Goal: Transaction & Acquisition: Purchase product/service

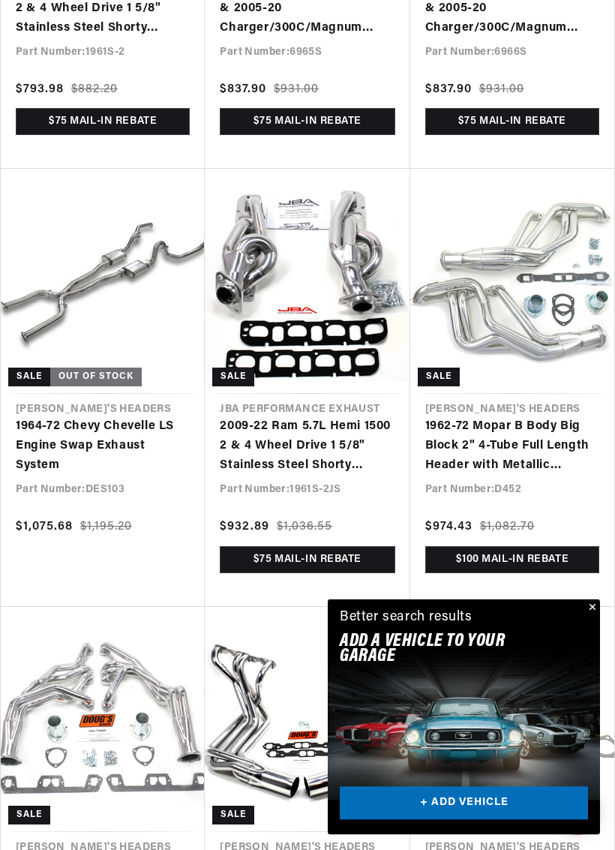
scroll to position [736, 0]
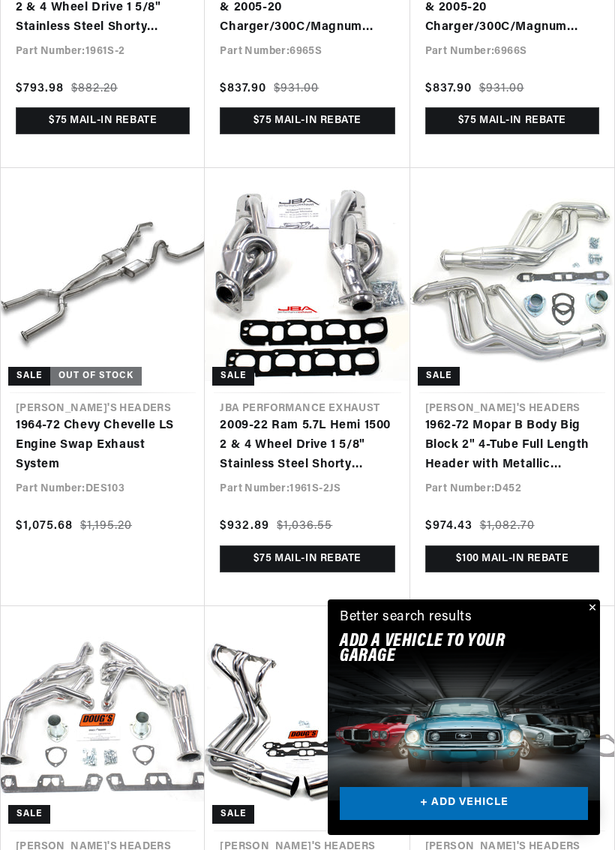
click at [590, 615] on button "Close" at bounding box center [591, 608] width 18 height 18
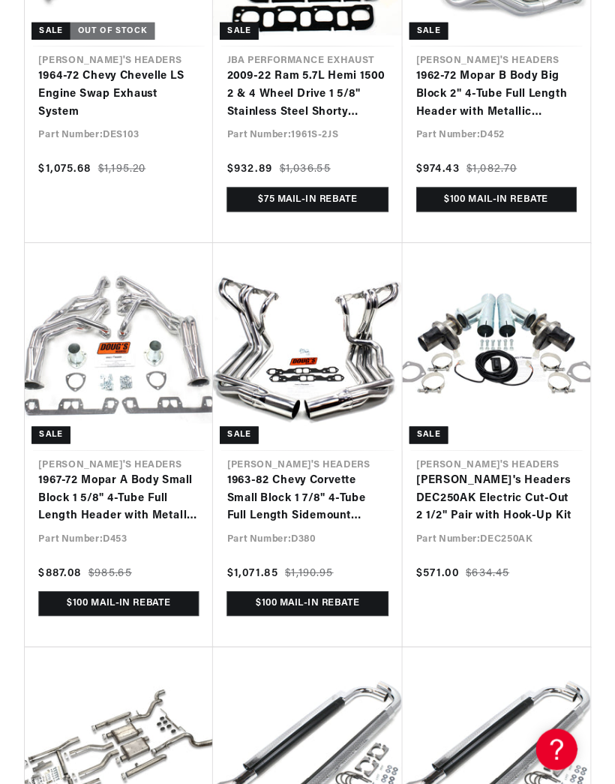
scroll to position [1077, 0]
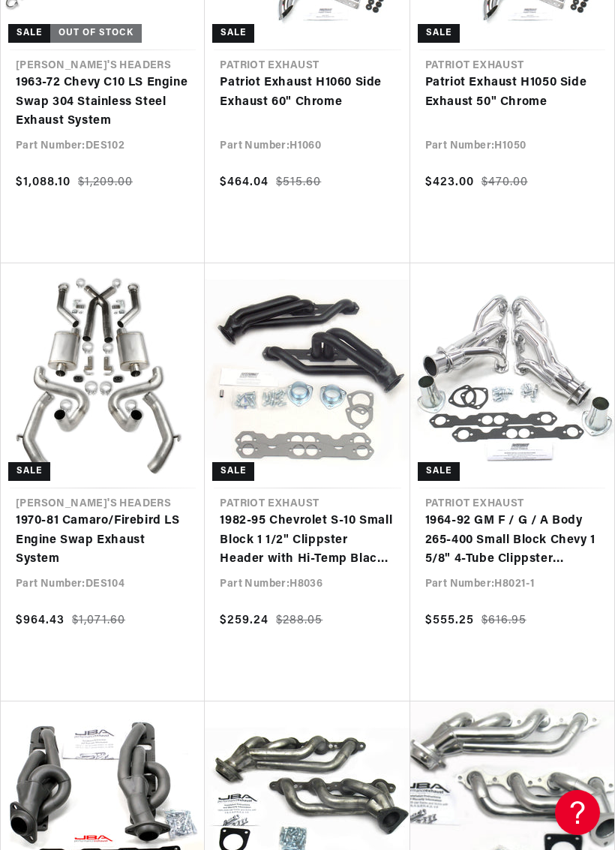
scroll to position [0, 960]
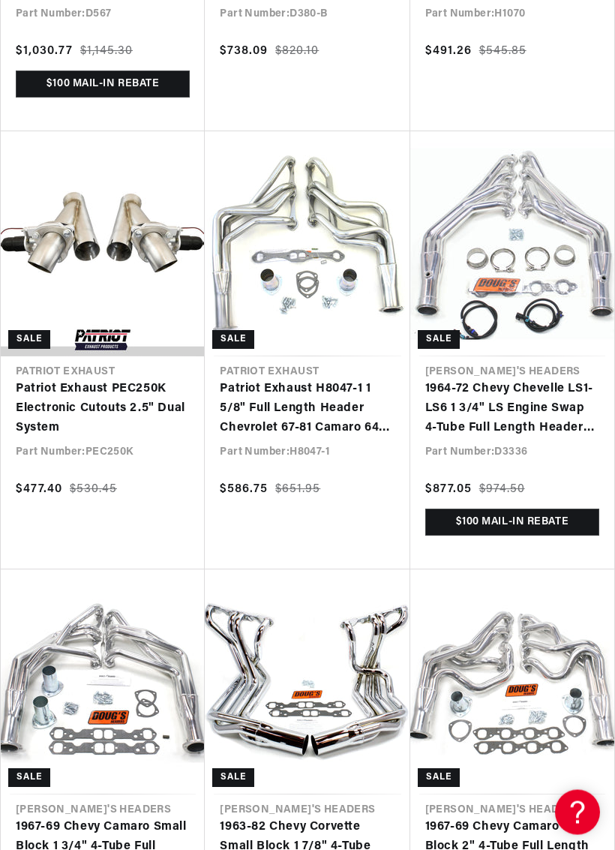
scroll to position [3974, 0]
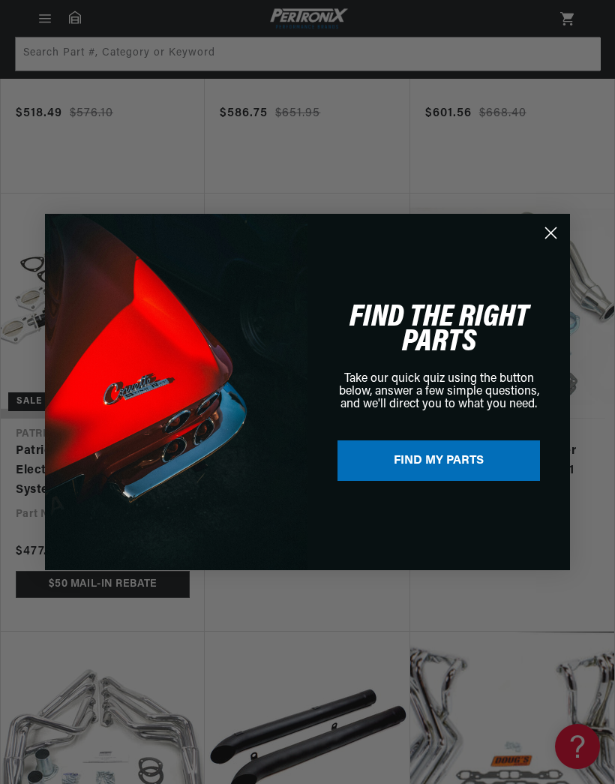
scroll to position [6842, 0]
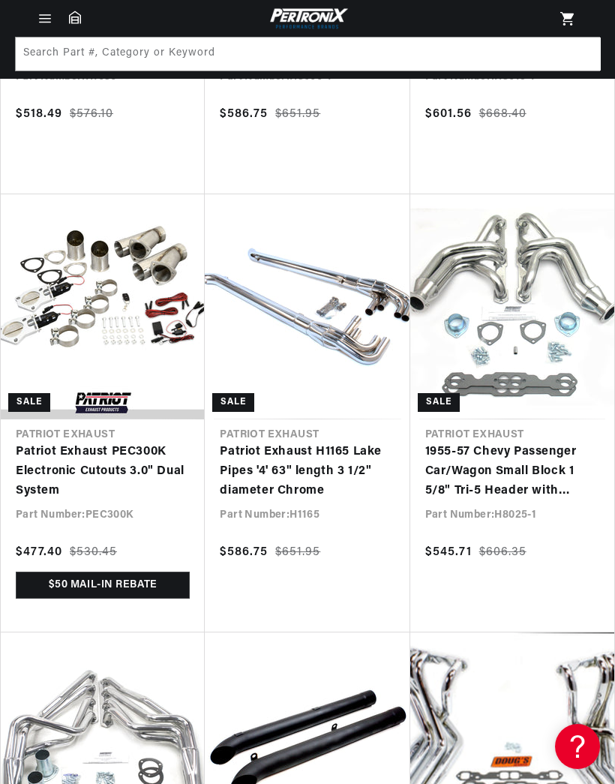
click at [53, 20] on div "Close dialog FIND THE RIGHT PARTS Take our quick quiz using the button below, a…" at bounding box center [307, 392] width 615 height 784
click at [50, 22] on icon "Menu" at bounding box center [45, 22] width 11 height 0
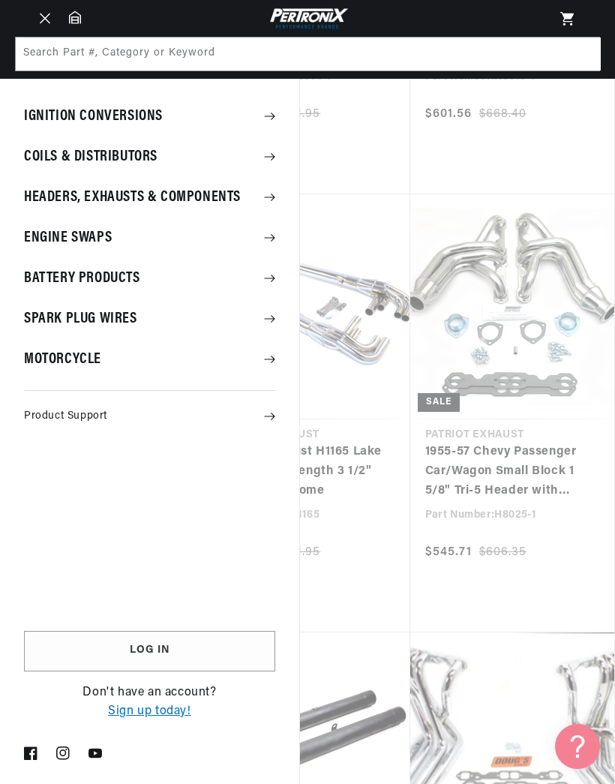
scroll to position [0, 0]
click at [133, 328] on summary "Spark Plug Wires" at bounding box center [149, 318] width 299 height 39
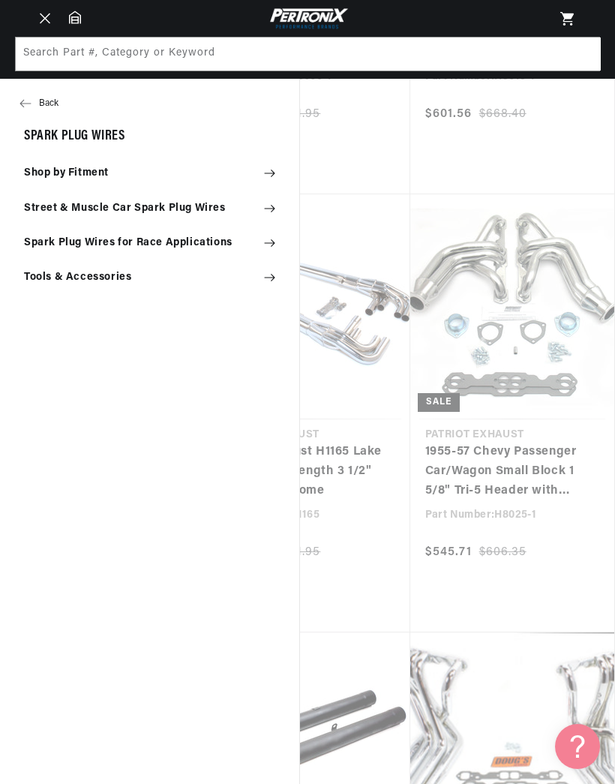
scroll to position [0, 480]
click at [116, 185] on summary "Shop by Fitment" at bounding box center [149, 173] width 299 height 33
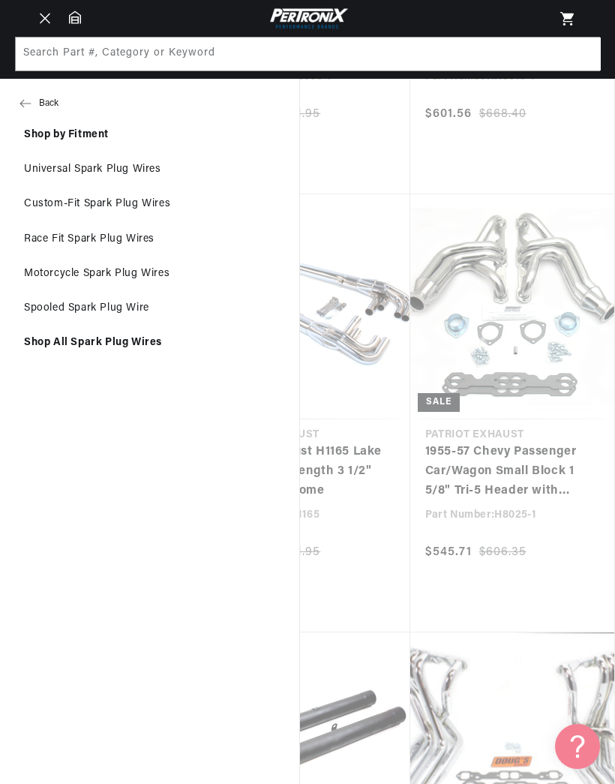
click at [182, 513] on div "Back Shop by Fitment Universal Spark Plug Wires Custom-Fit Spark Plug Wires Rac…" at bounding box center [149, 432] width 299 height 706
click at [200, 485] on div "Back Shop by Fitment Universal Spark Plug Wires Custom-Fit Spark Plug Wires Rac…" at bounding box center [149, 432] width 299 height 706
click at [134, 175] on link "Universal Spark Plug Wires" at bounding box center [149, 169] width 299 height 33
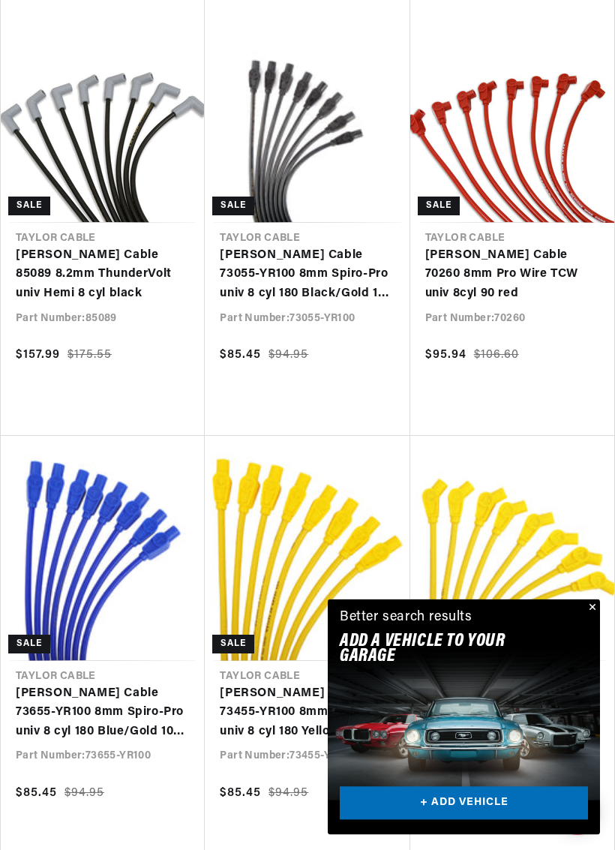
scroll to position [2659, 0]
click at [559, 304] on link "Taylor Cable 70260 8mm Pro Wire TCW univ 8cyl 90 red" at bounding box center [512, 275] width 174 height 58
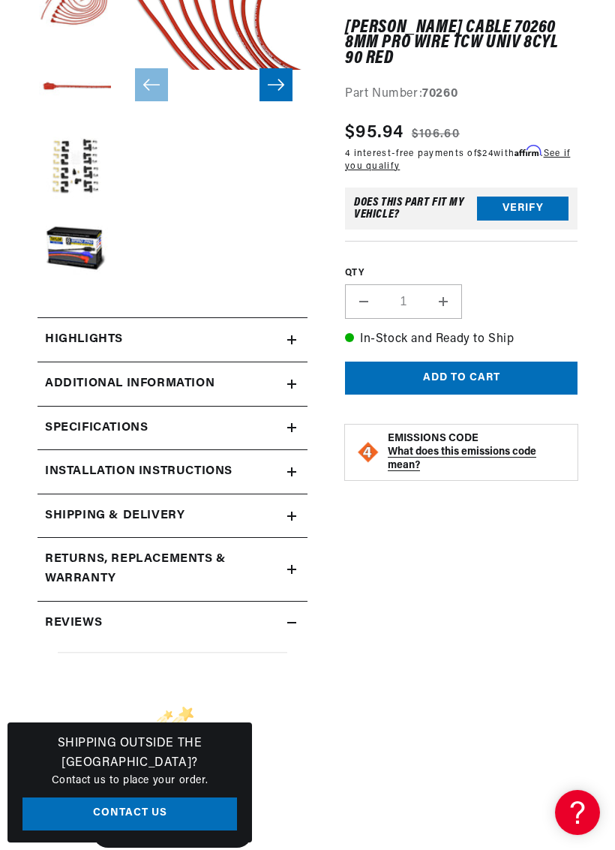
scroll to position [323, 0]
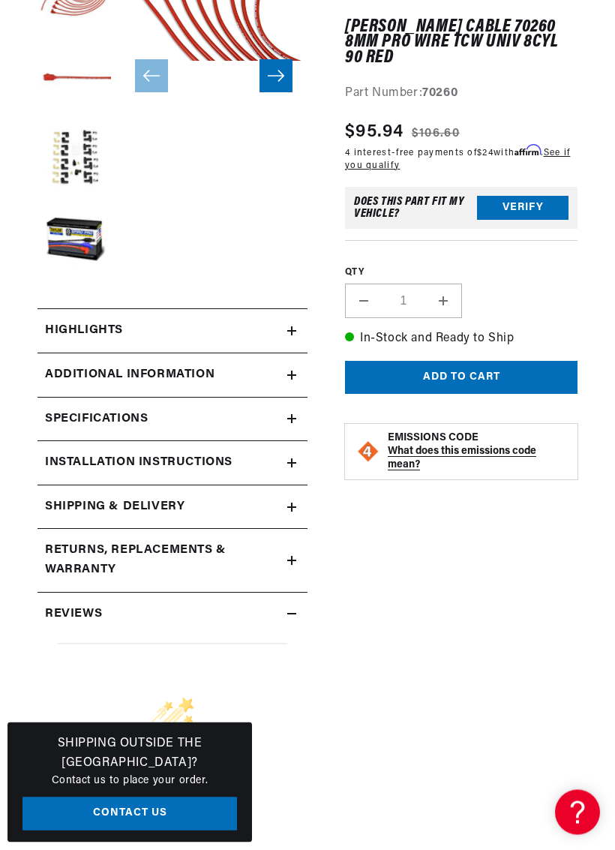
click at [264, 415] on div "Specifications" at bounding box center [163, 420] width 250 height 20
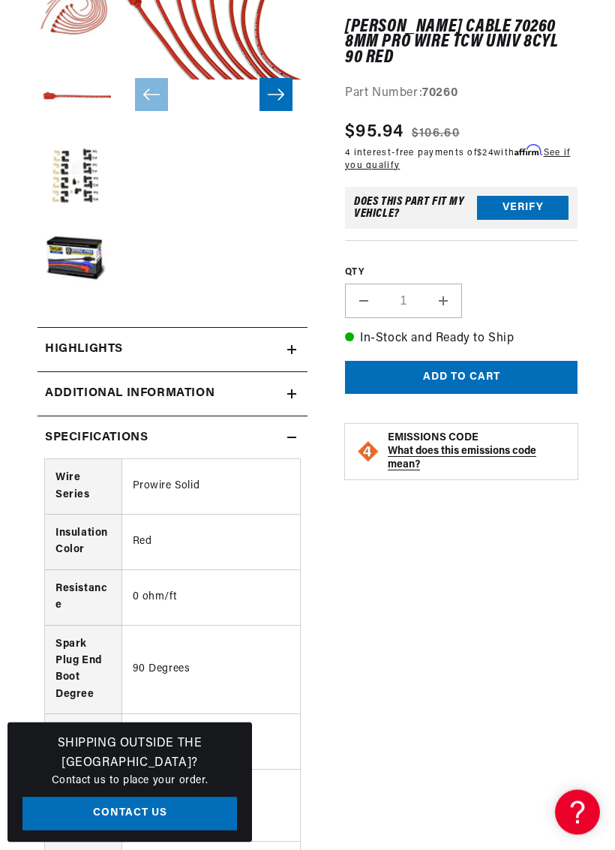
scroll to position [305, 0]
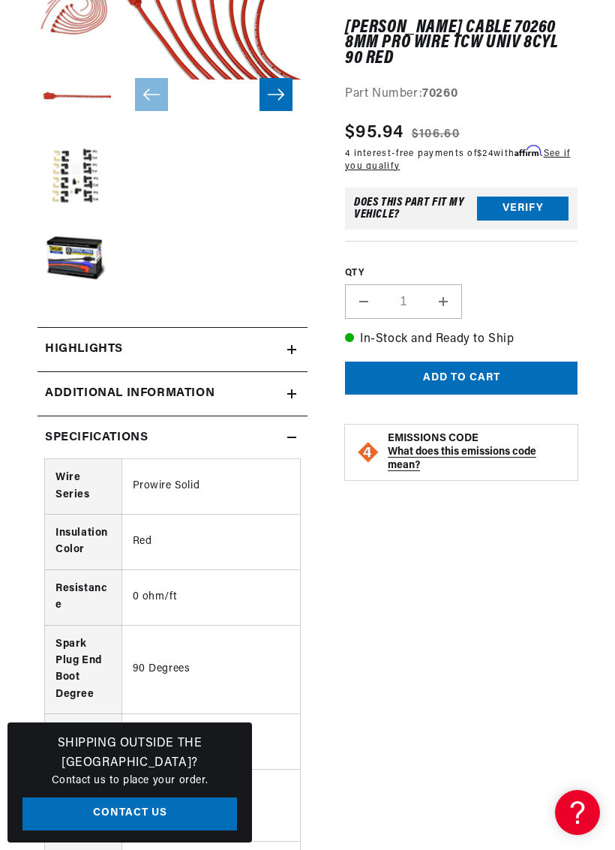
click at [281, 362] on summary "Highlights" at bounding box center [173, 350] width 270 height 44
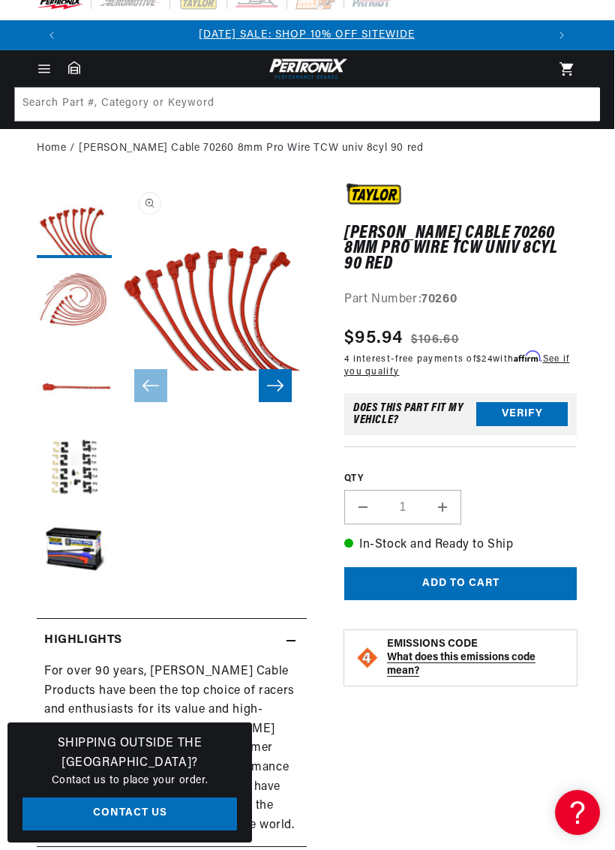
scroll to position [14, 1]
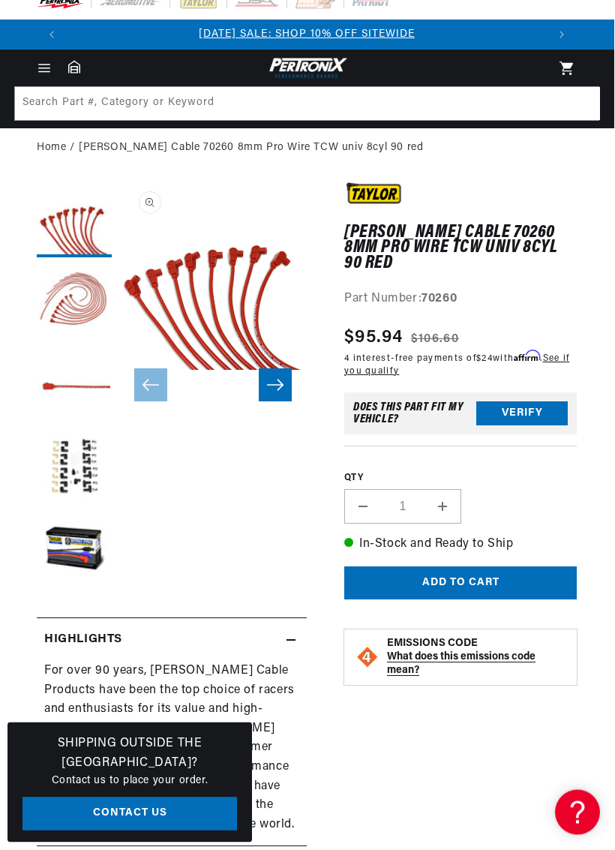
click at [524, 402] on button "Verify" at bounding box center [522, 414] width 92 height 24
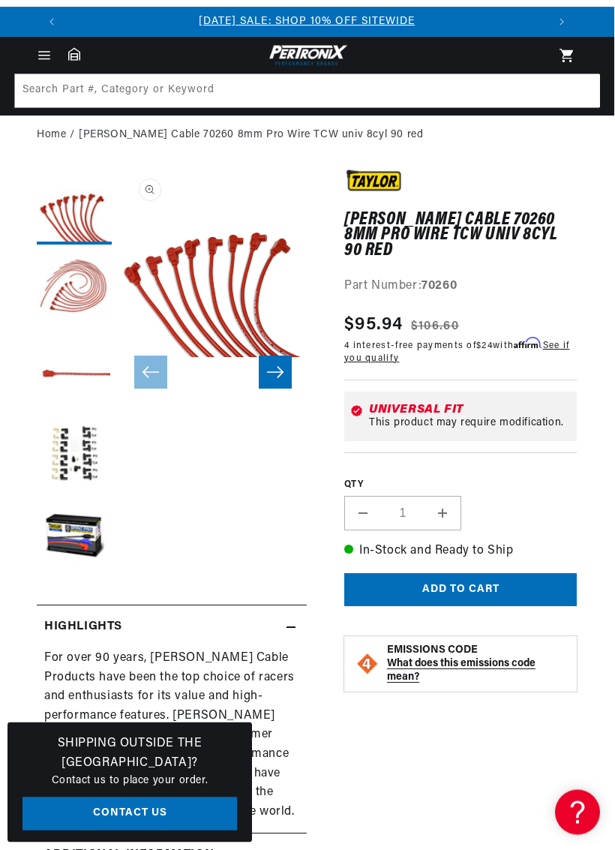
scroll to position [0, 0]
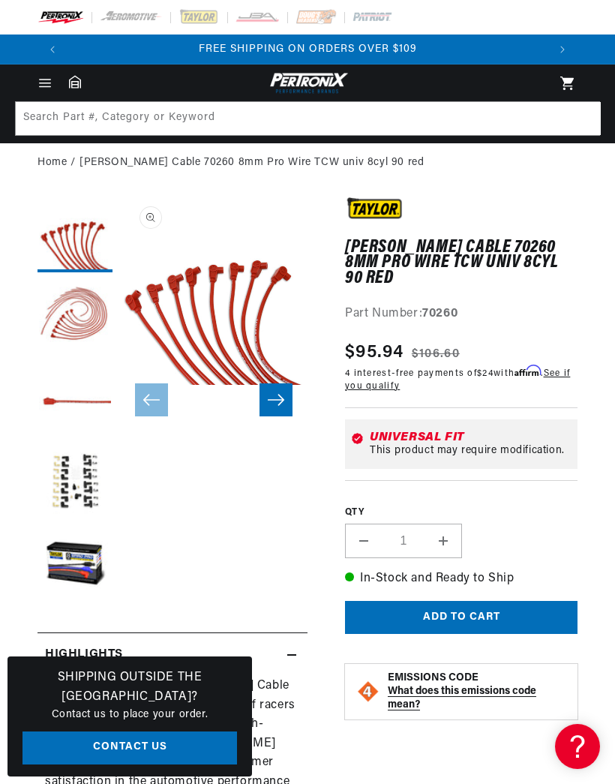
click at [537, 419] on div "Universal Fit This product may require modification." at bounding box center [461, 444] width 233 height 50
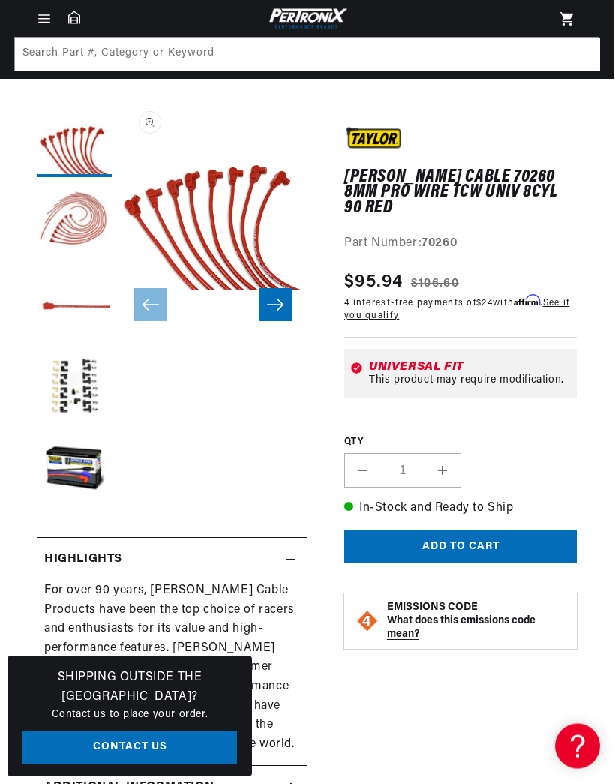
click at [398, 375] on div "This product may require modification." at bounding box center [470, 381] width 202 height 12
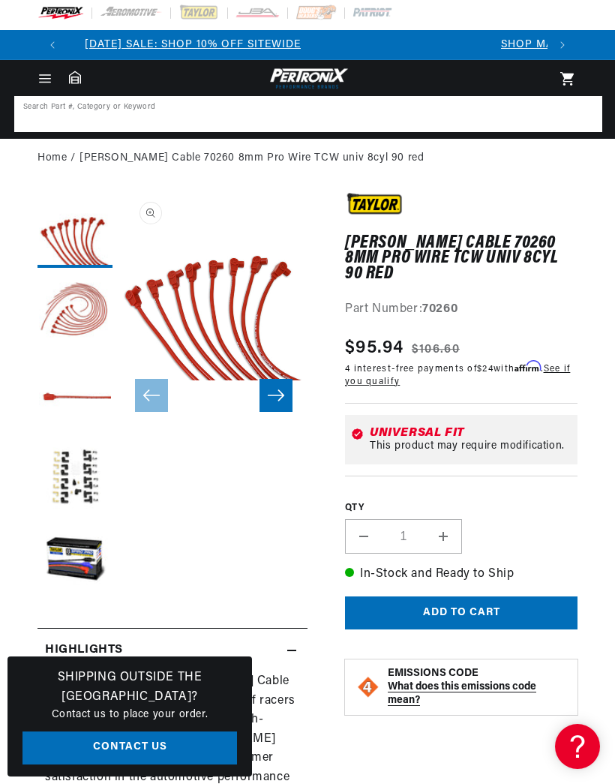
click at [105, 123] on input at bounding box center [308, 114] width 585 height 33
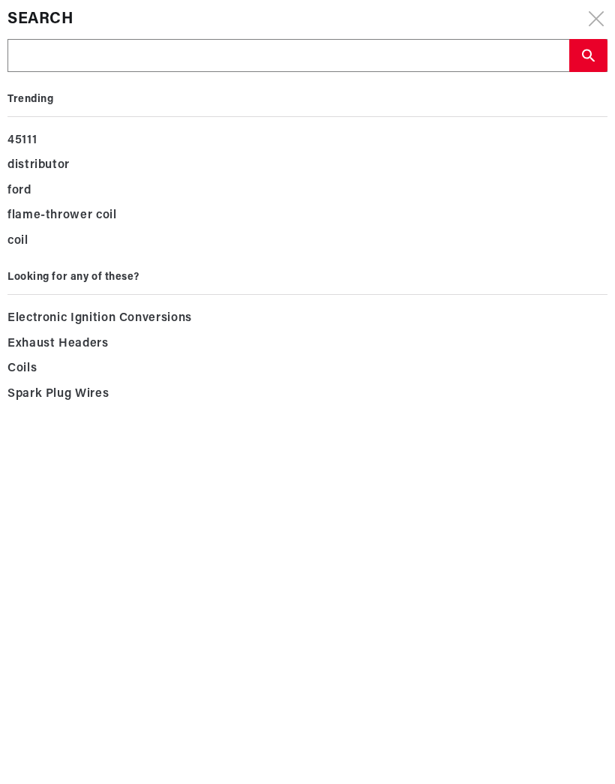
type input "S"
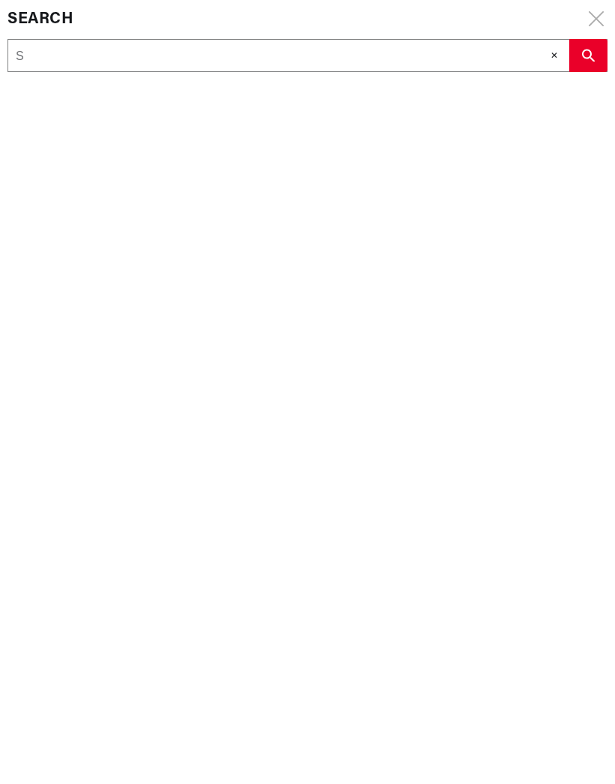
type input "Sp"
type input "Sps"
type input "Spsr"
type input "Spsrk"
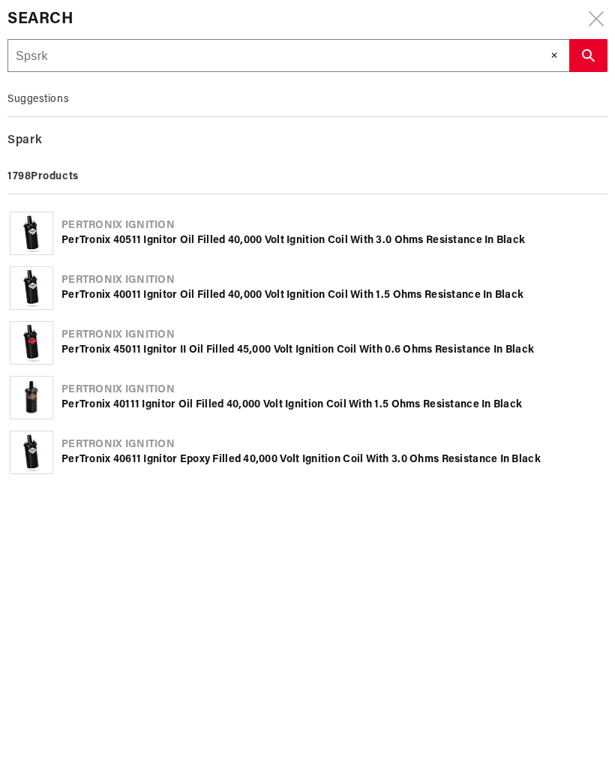
type input "Spsrkp"
type input "Spsrkpl"
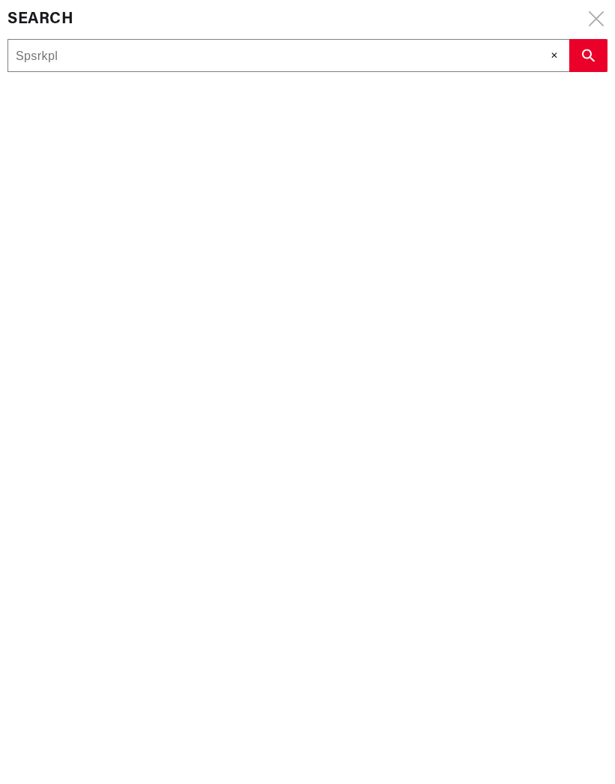
type input "Spsrkplu"
type input "Spsrkplug"
type input "Spark plug"
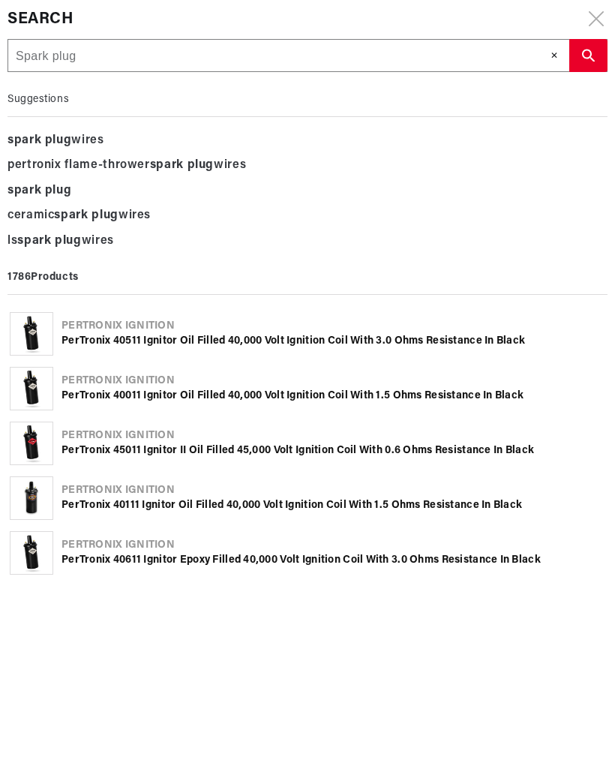
type input "Spark plug w"
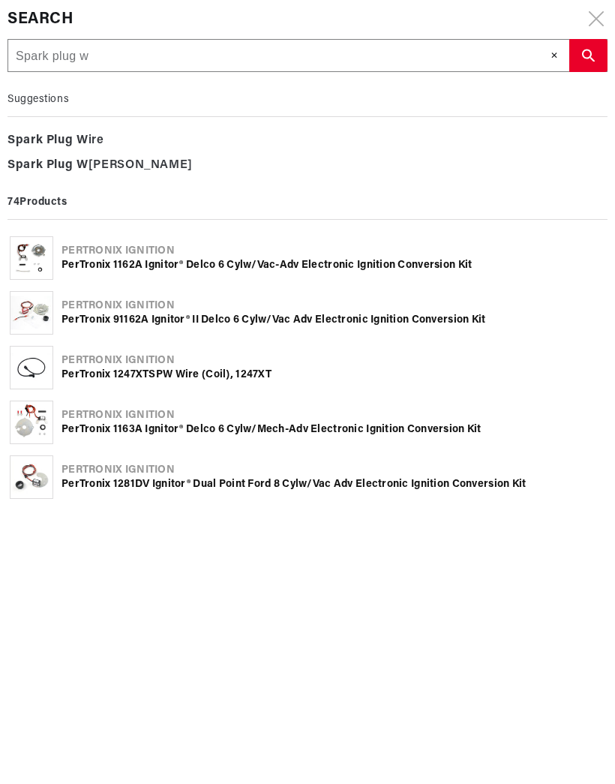
type input "Spark plug wi"
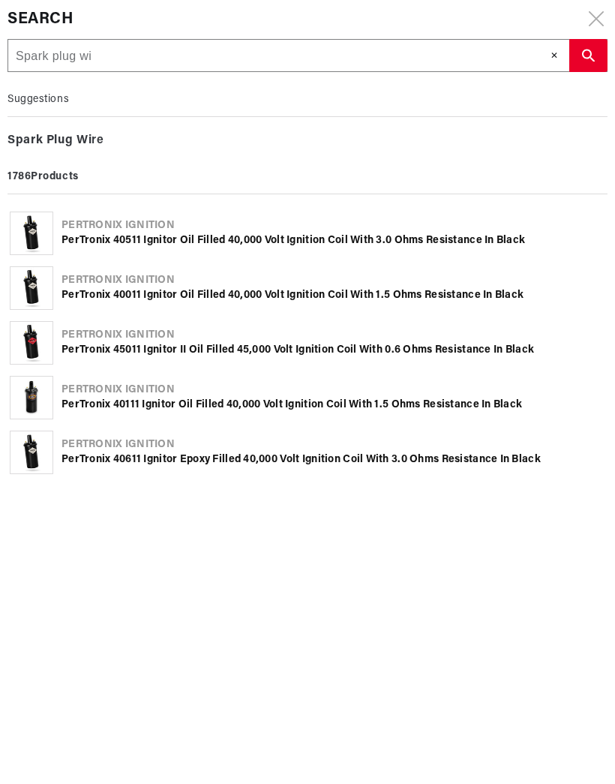
type input "Spark plug wit"
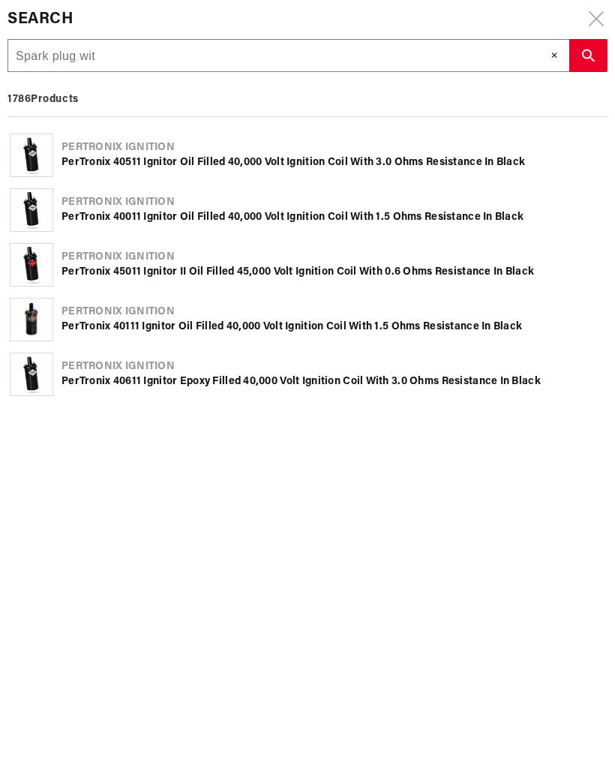
type input "Spark plug wite"
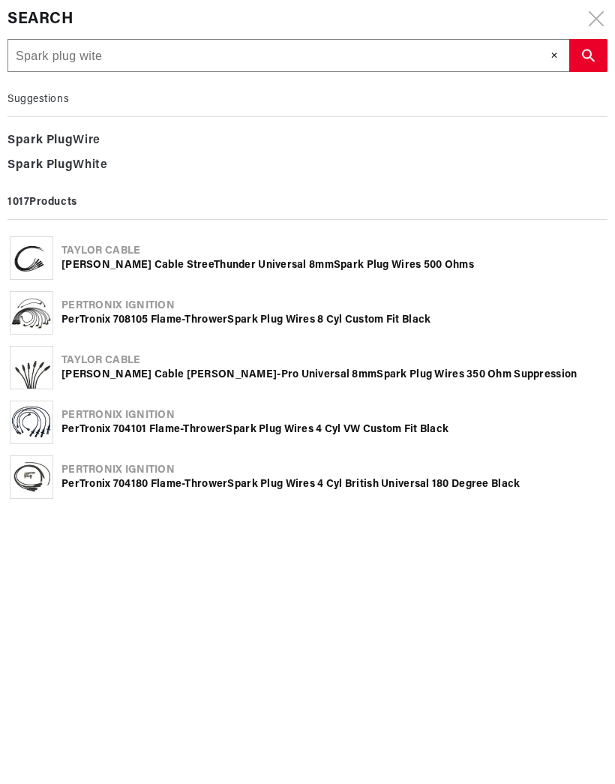
type input "Spark plug wites"
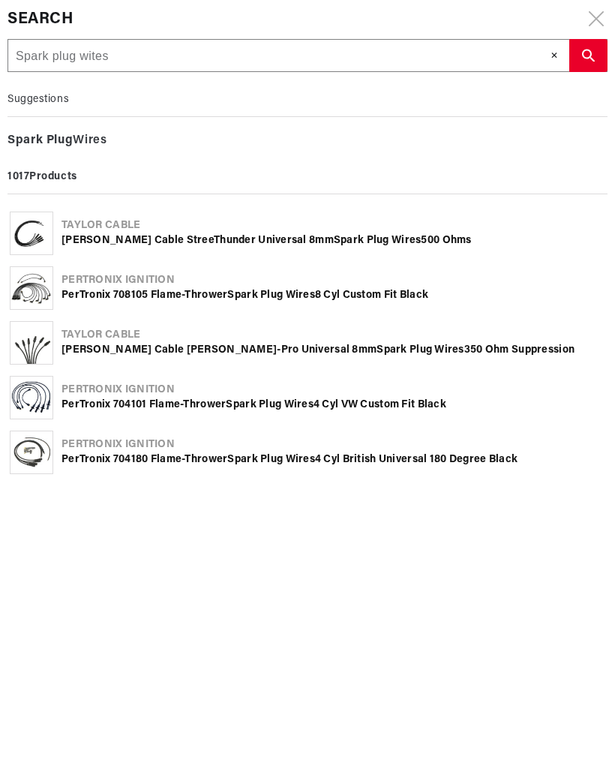
type input "Spark plug wires"
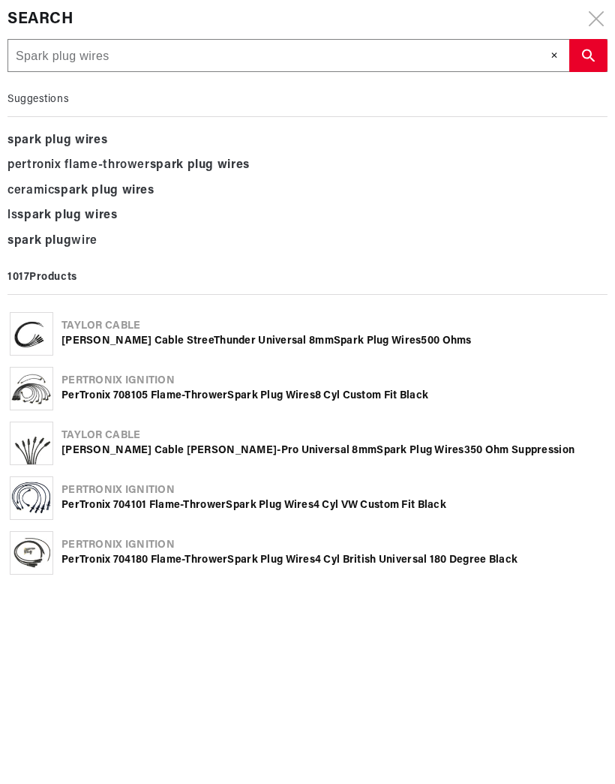
type input "Spark plug wires 3"
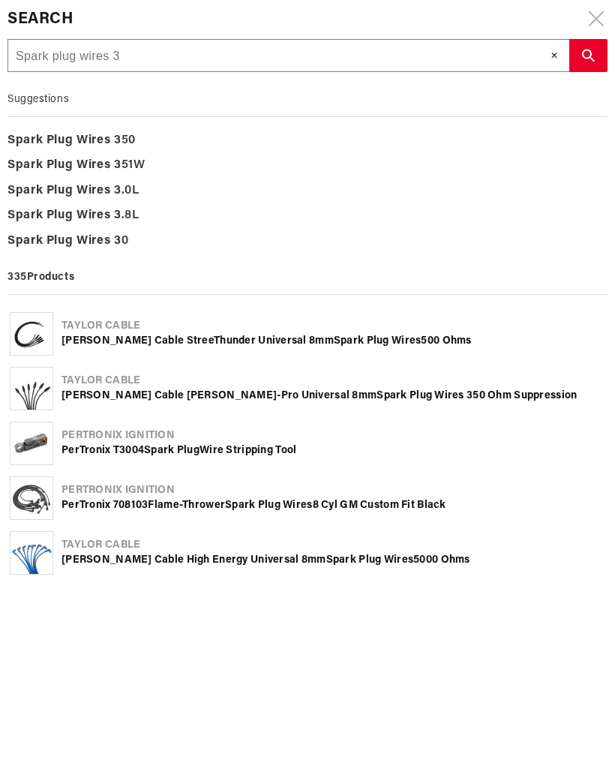
type input "Spark plug wires 30"
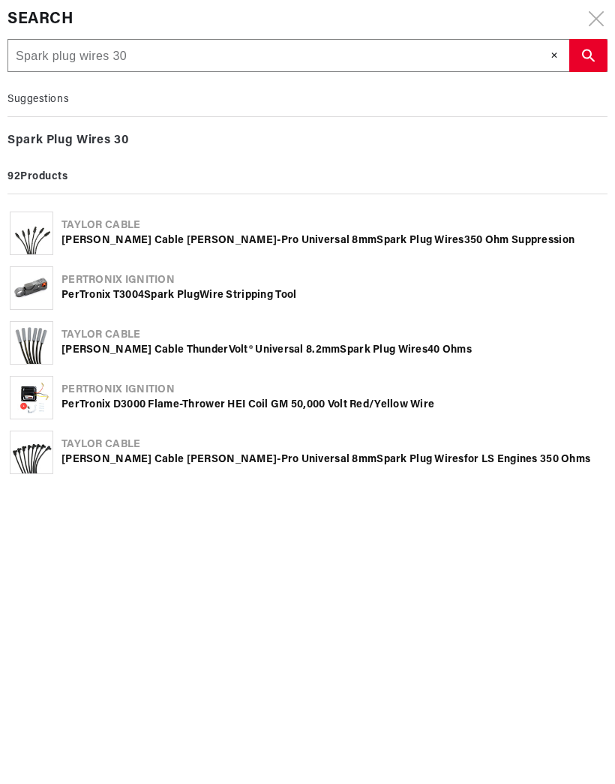
type input "Spark plug wires 302"
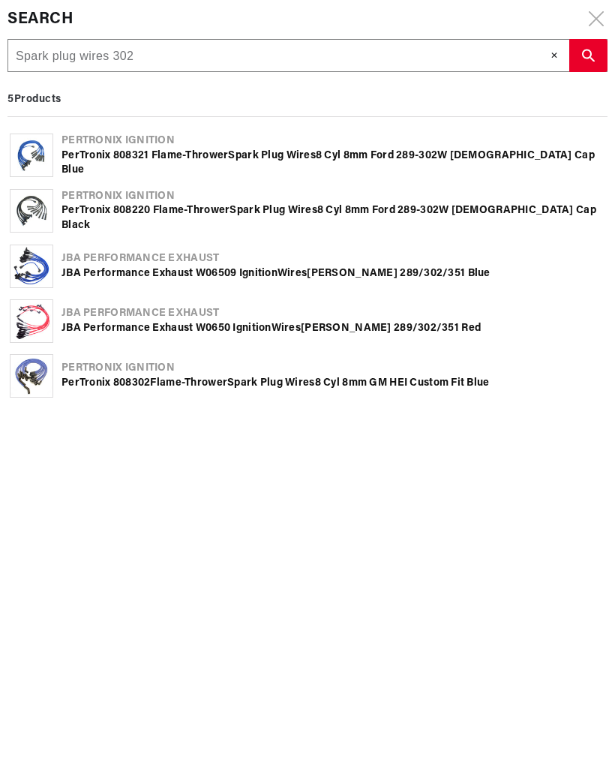
type input "Spark plug wires 302"
type input "Spark plug wires 302 f"
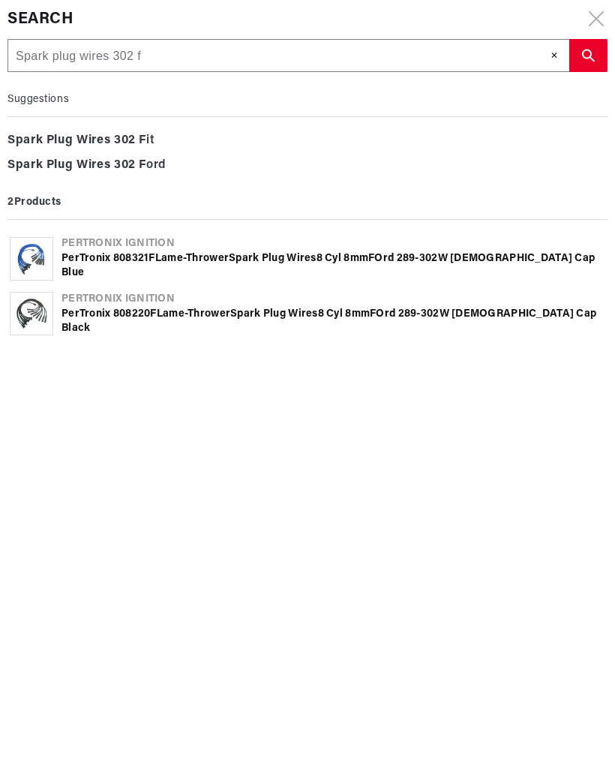
type input "Spark plug wires 302 fo"
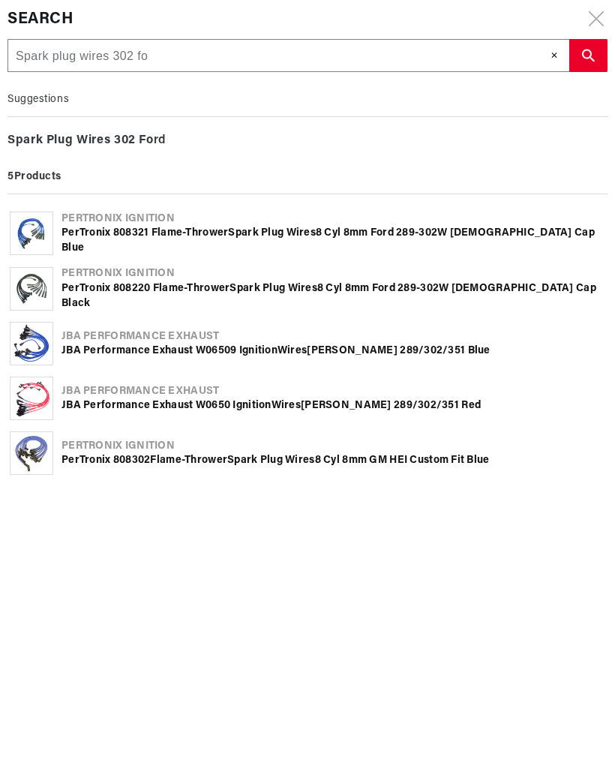
type input "Spark plug wires 302 fot"
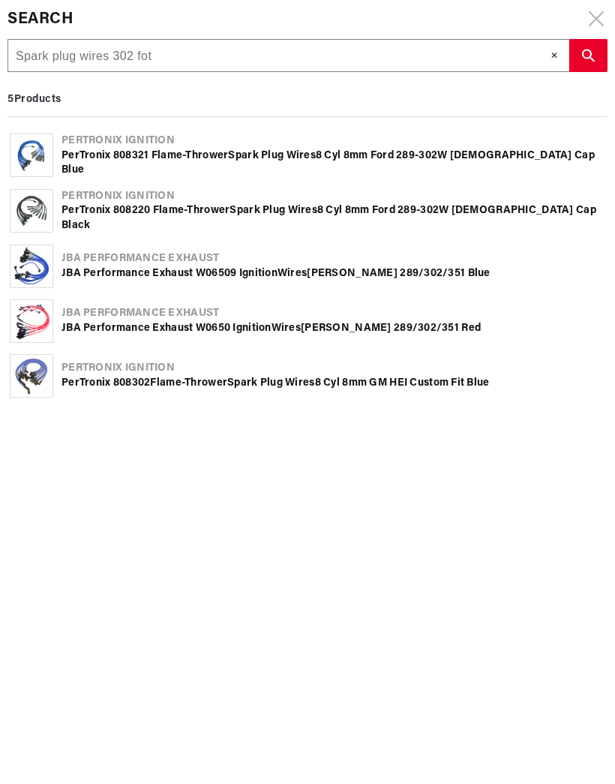
type input "Spark plug wires 302 fotd"
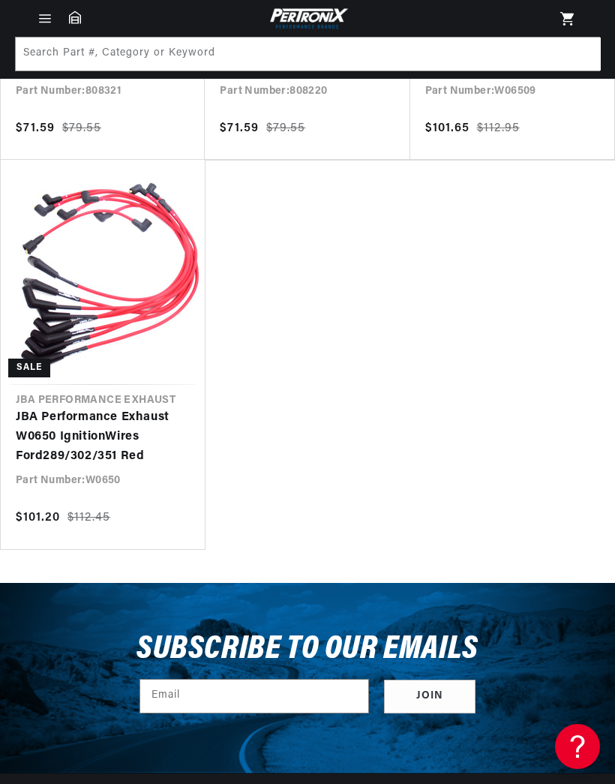
scroll to position [560, 0]
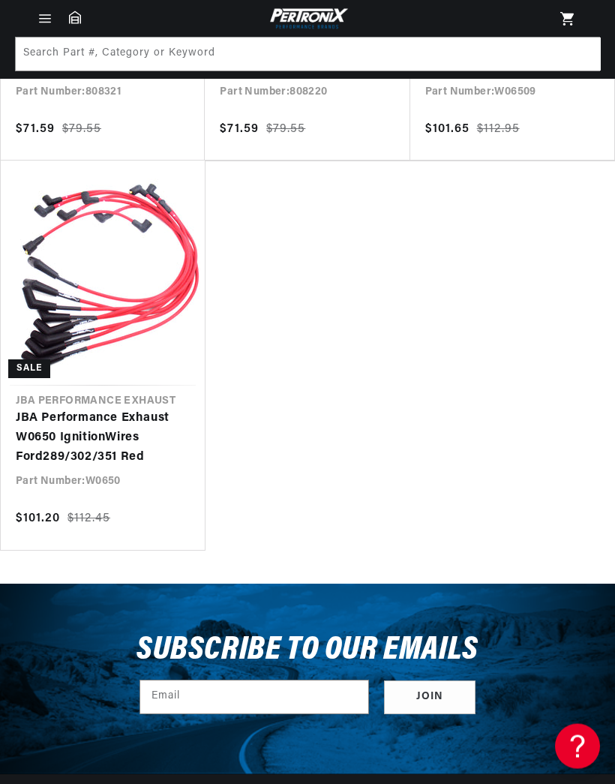
click at [137, 410] on link "JBA Performance Exhaust W0650 Ignition Wires Ford 289/ 302 /351 Red" at bounding box center [103, 439] width 174 height 58
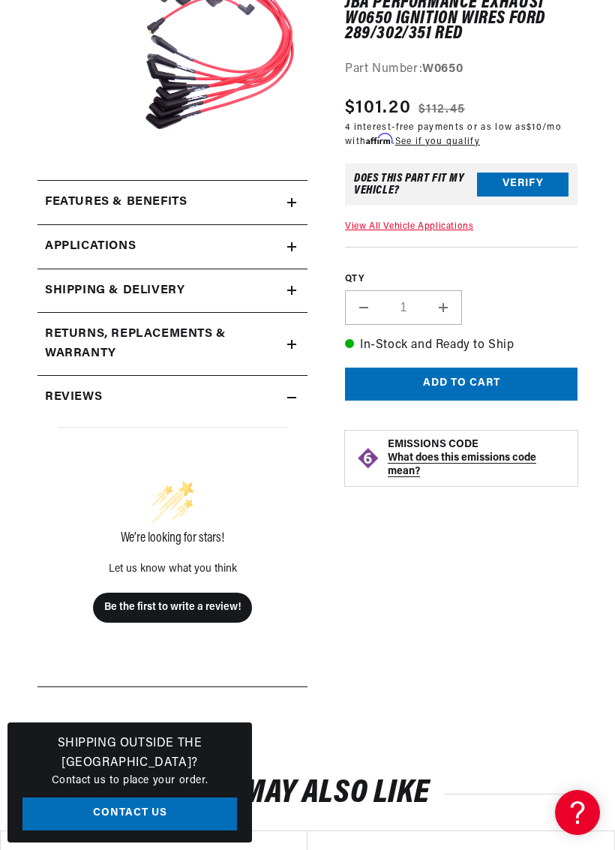
scroll to position [0, 480]
click at [286, 303] on summary "Shipping & Delivery" at bounding box center [173, 291] width 270 height 44
